Goal: Communication & Community: Answer question/provide support

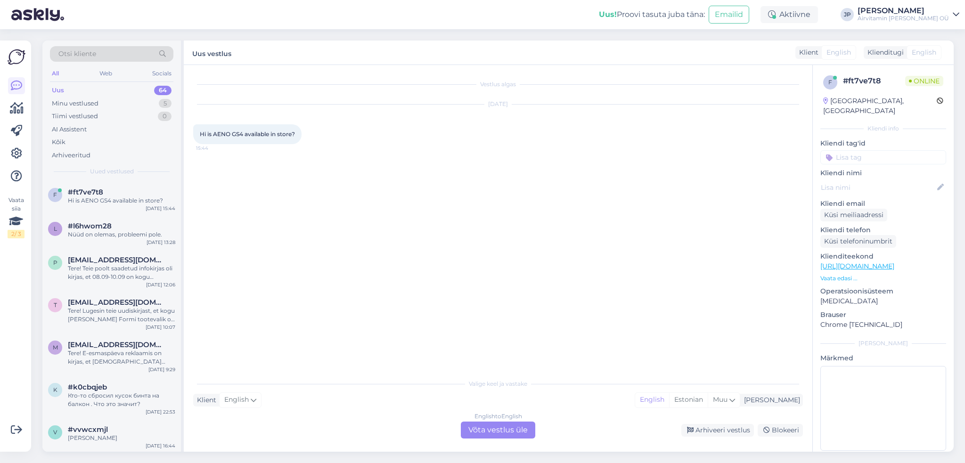
click at [480, 430] on div "English to English Võta vestlus üle" at bounding box center [498, 430] width 74 height 17
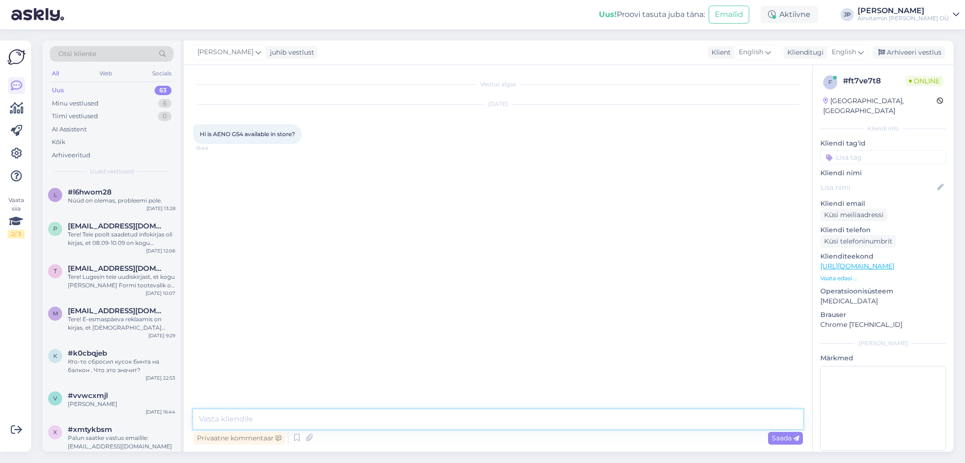
click at [259, 418] on textarea at bounding box center [497, 419] width 609 height 20
type textarea "Hi,"
type textarea "M"
type textarea "Not at the moment!"
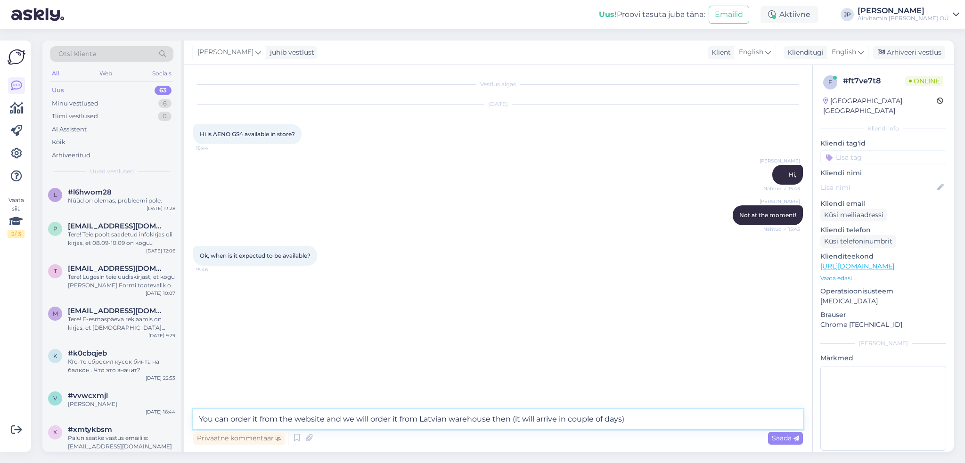
type textarea "You can order it from the website and we will order it from Latvian warehouse t…"
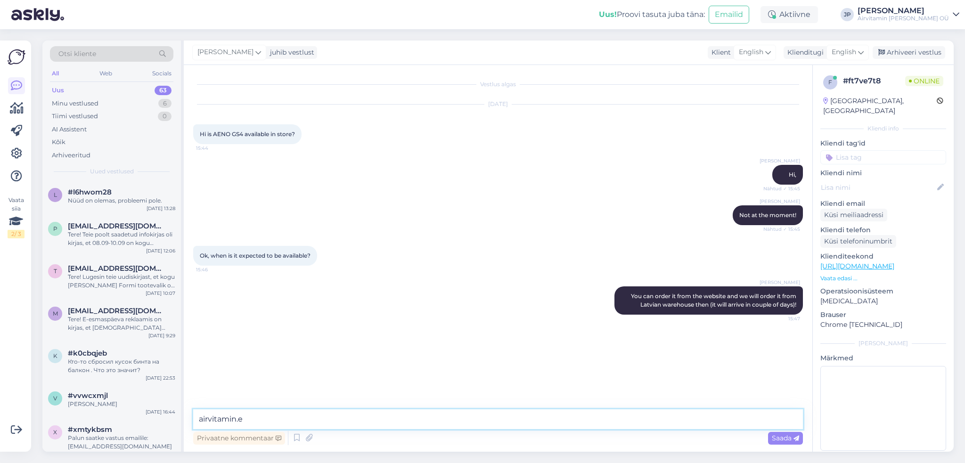
type textarea "[DOMAIN_NAME]"
click at [204, 420] on textarea at bounding box center [497, 419] width 609 height 20
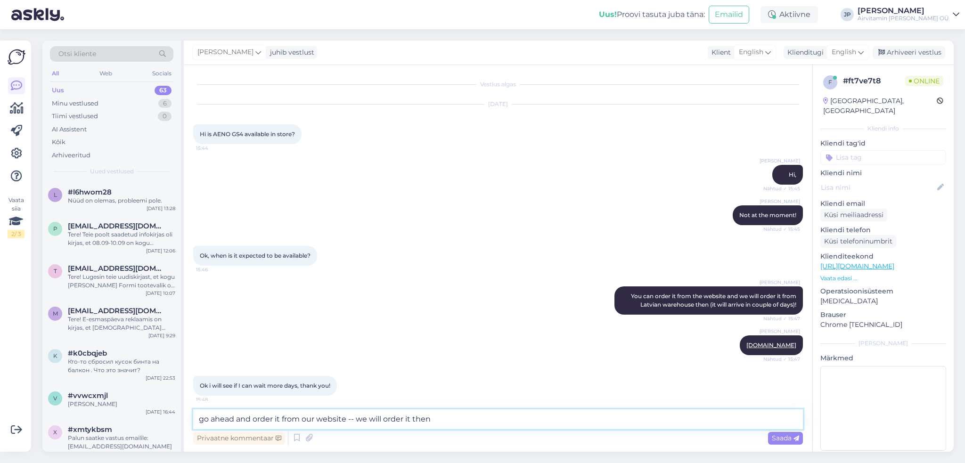
type textarea "go ahead and order it from our website -- we will order it then!"
